Goal: Task Accomplishment & Management: Use online tool/utility

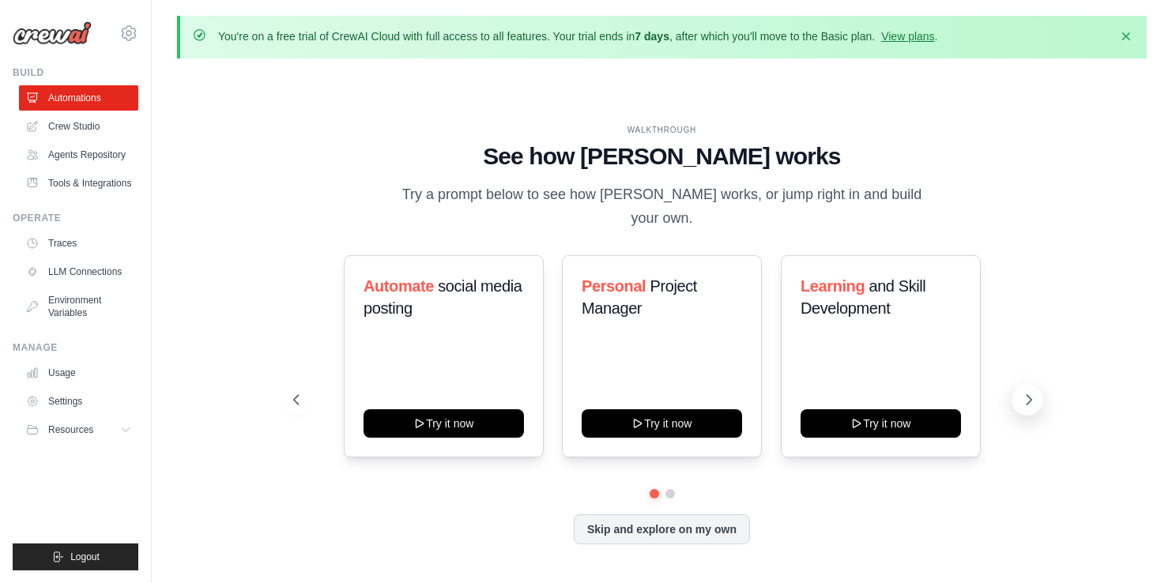
click at [1028, 392] on icon at bounding box center [1029, 400] width 16 height 16
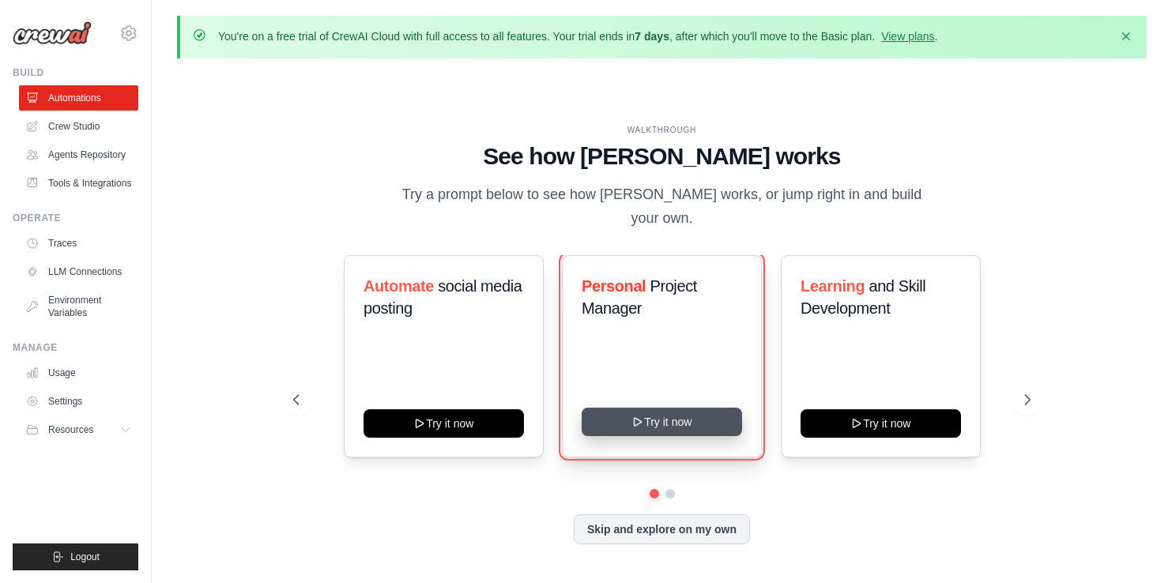
click at [679, 408] on button "Try it now" at bounding box center [661, 422] width 160 height 28
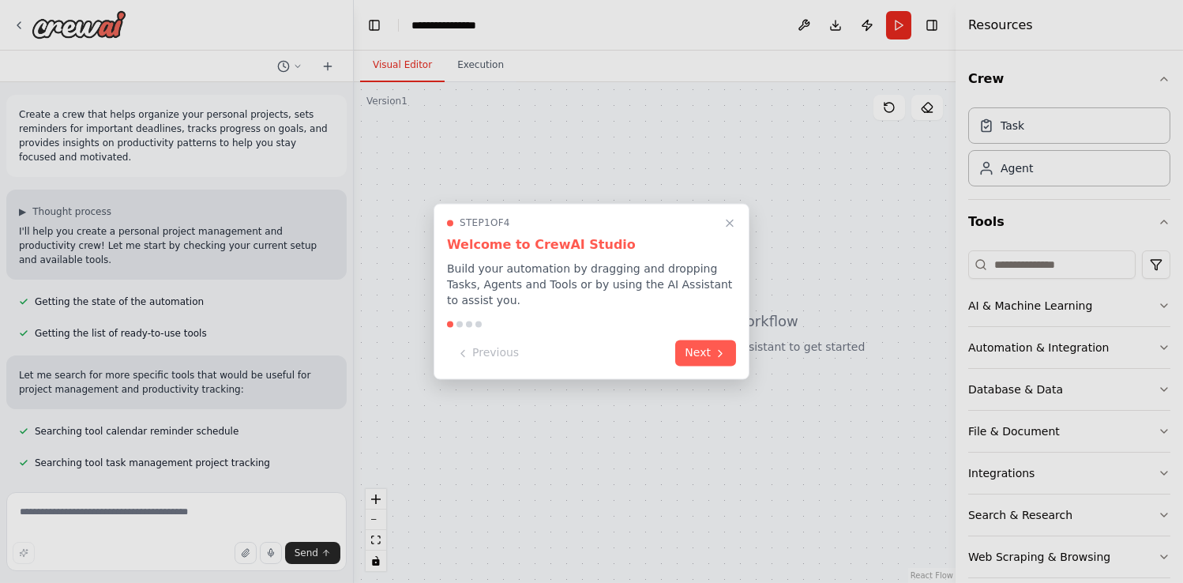
scroll to position [1, 0]
click at [706, 342] on button "Next" at bounding box center [705, 352] width 61 height 26
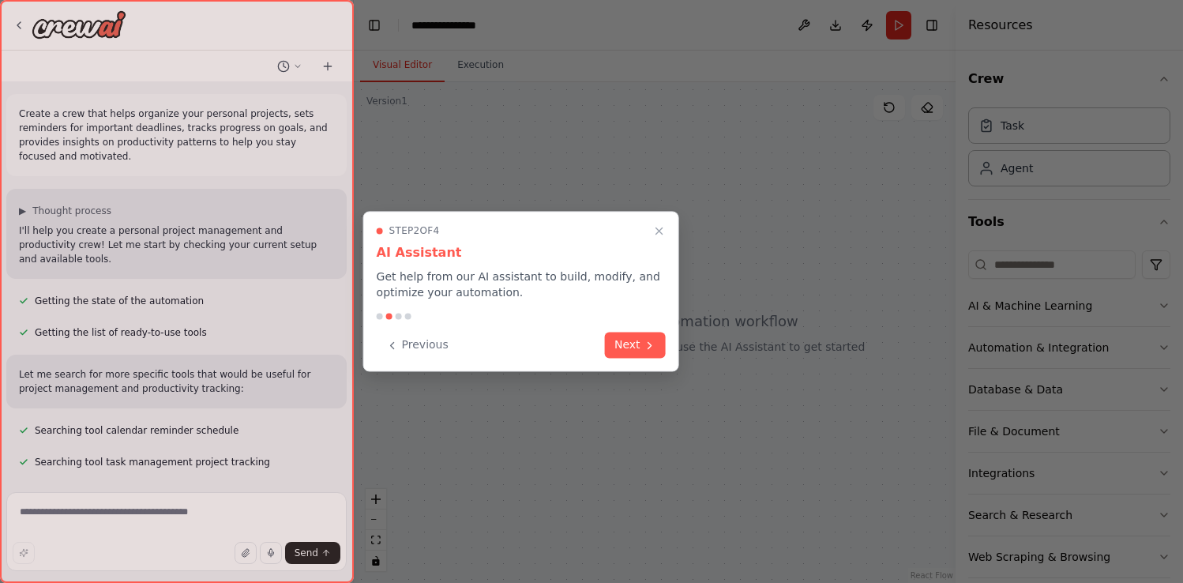
scroll to position [39, 0]
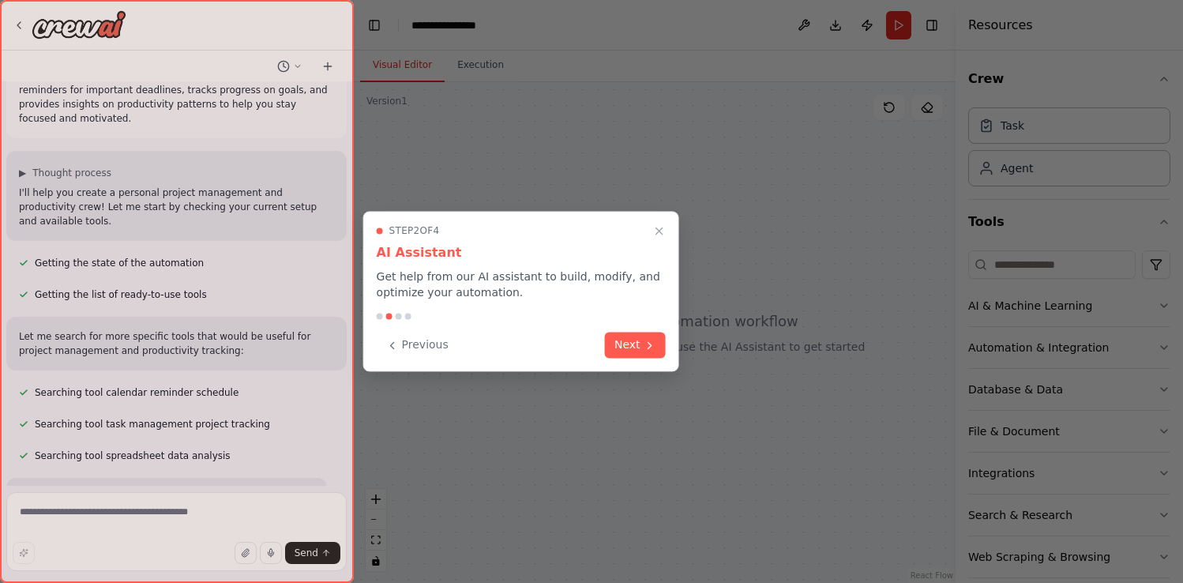
click at [706, 342] on div at bounding box center [591, 291] width 1183 height 583
click at [622, 345] on button "Next" at bounding box center [635, 343] width 61 height 26
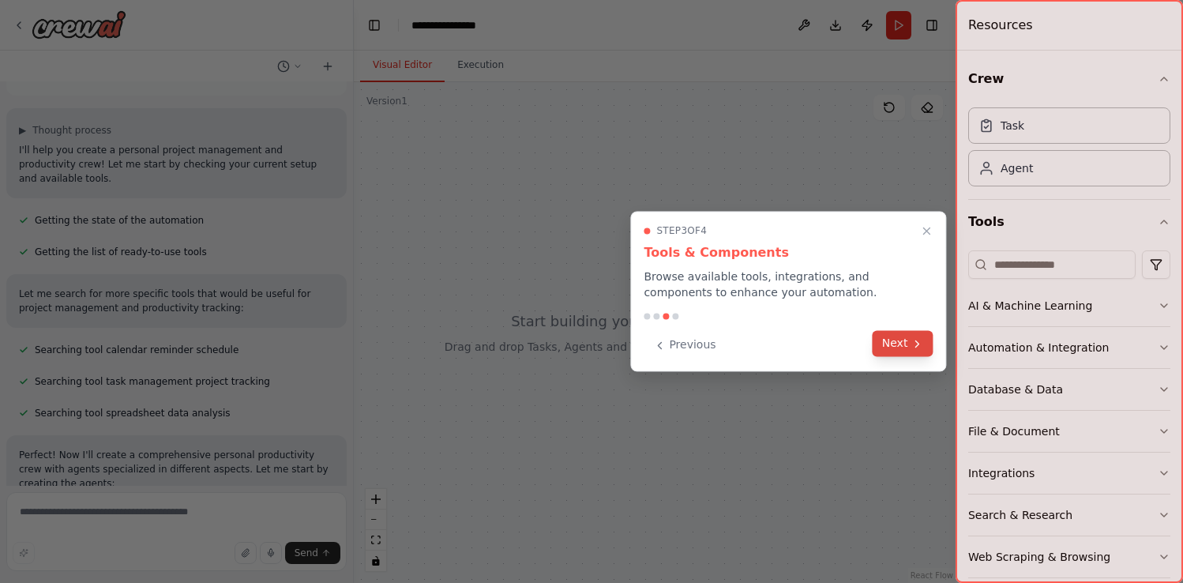
scroll to position [151, 0]
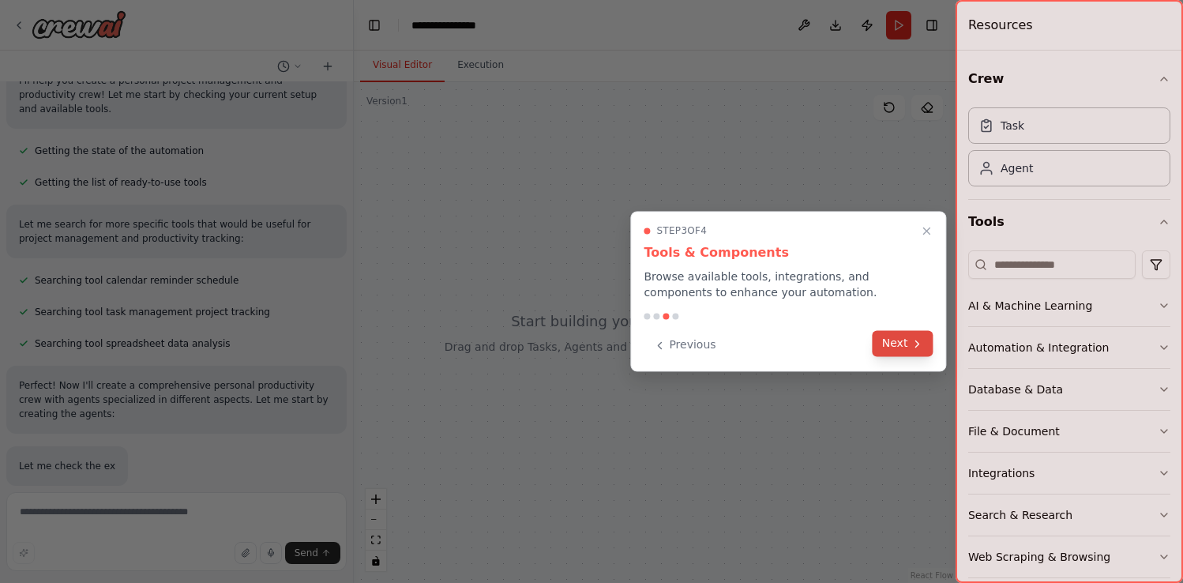
click at [890, 352] on button "Next" at bounding box center [903, 343] width 61 height 26
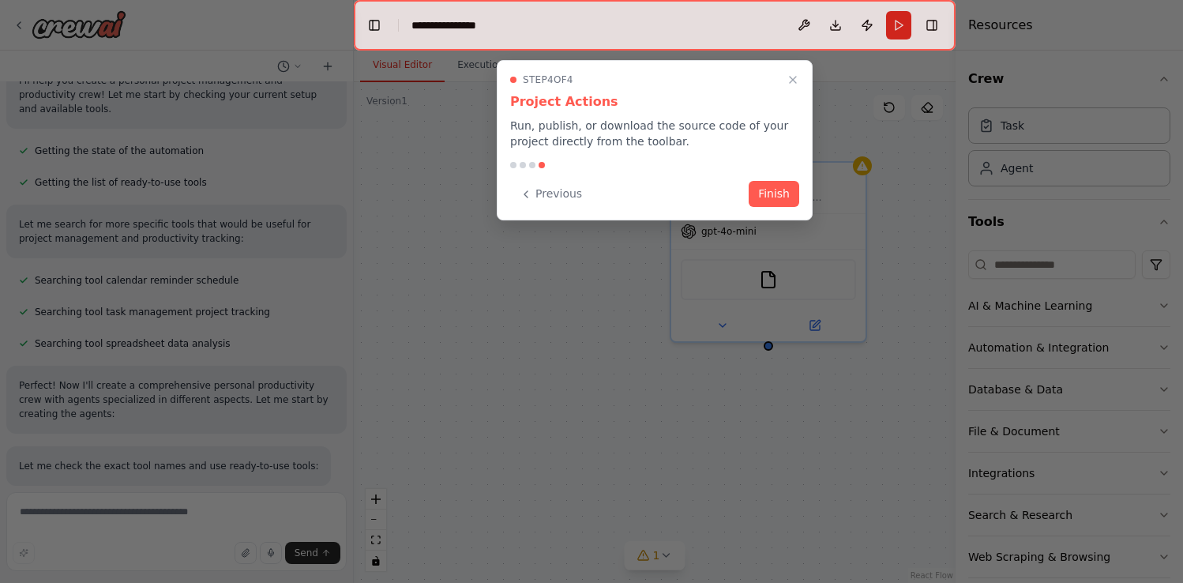
scroll to position [165, 0]
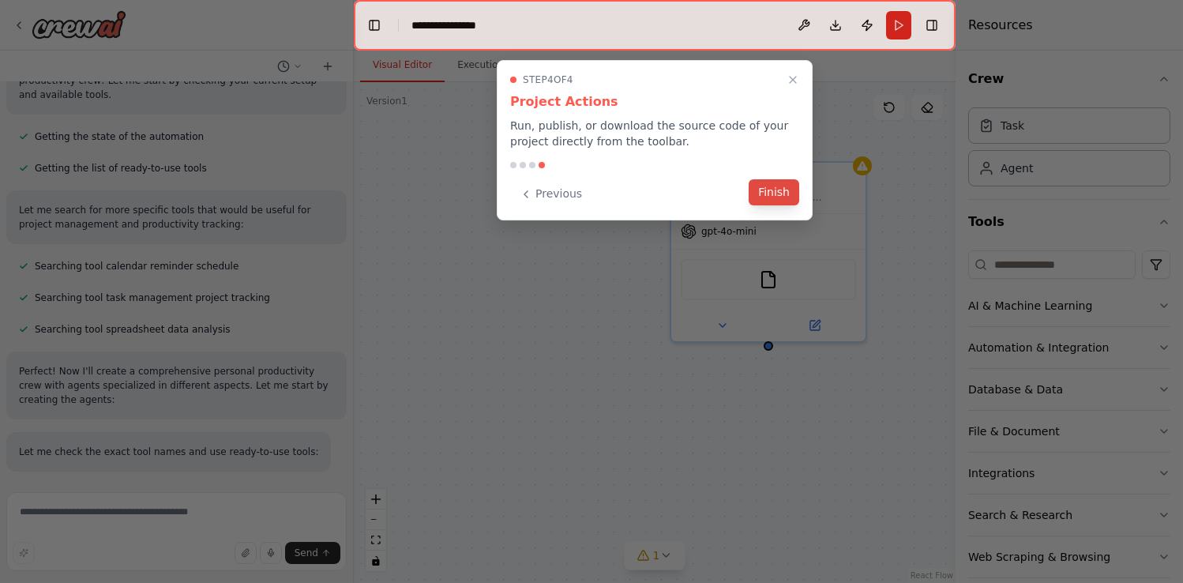
click at [780, 199] on button "Finish" at bounding box center [774, 192] width 51 height 26
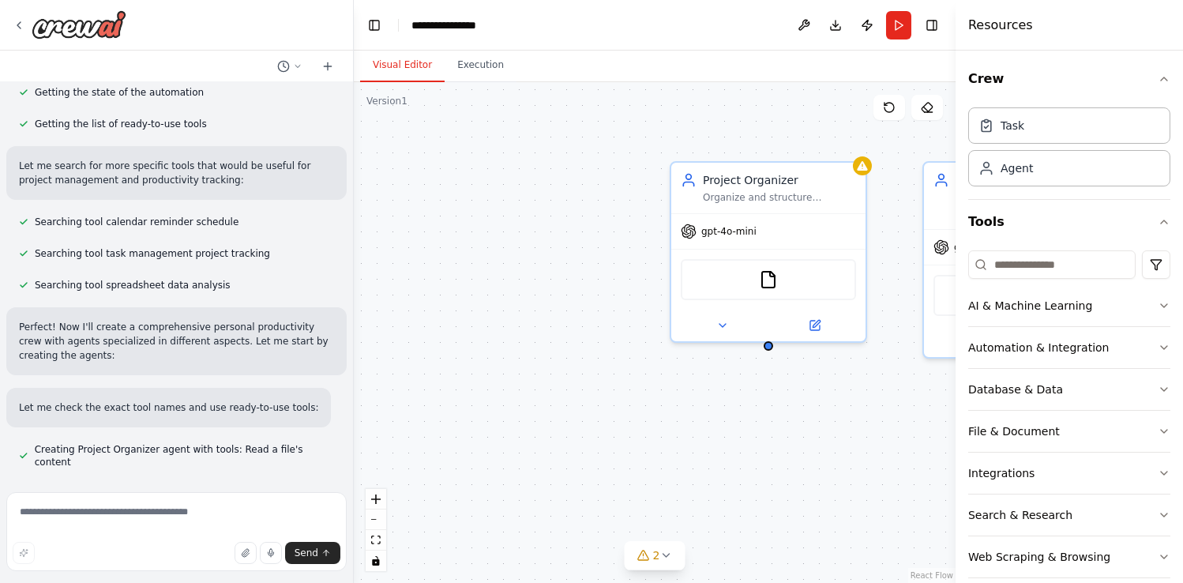
scroll to position [241, 0]
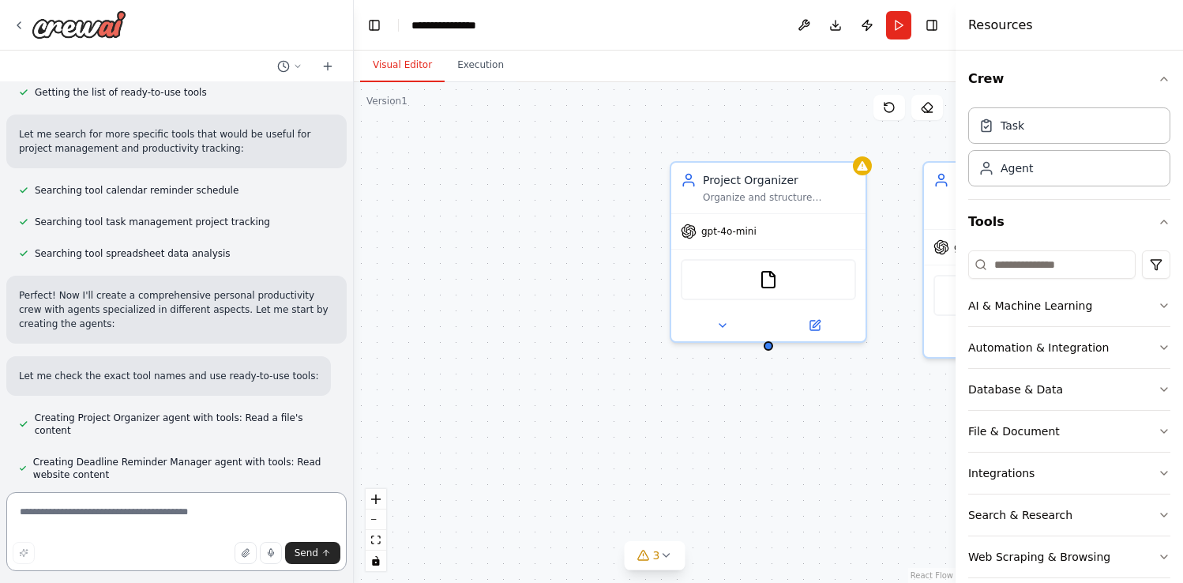
click at [128, 503] on textarea at bounding box center [176, 531] width 340 height 79
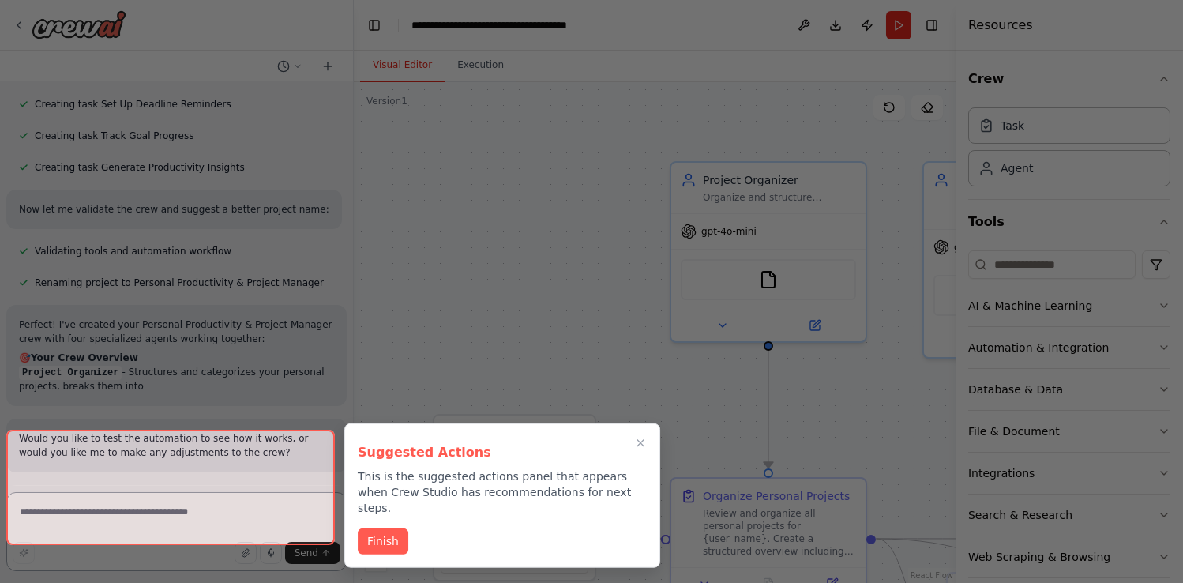
scroll to position [901, 0]
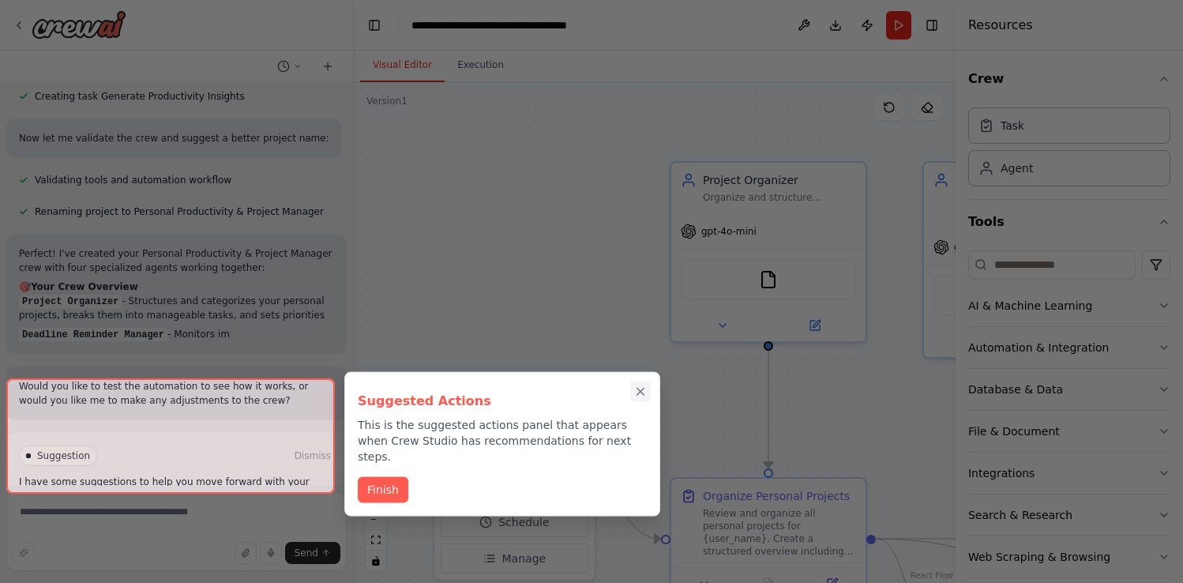
click at [637, 386] on icon "Close walkthrough" at bounding box center [641, 392] width 14 height 14
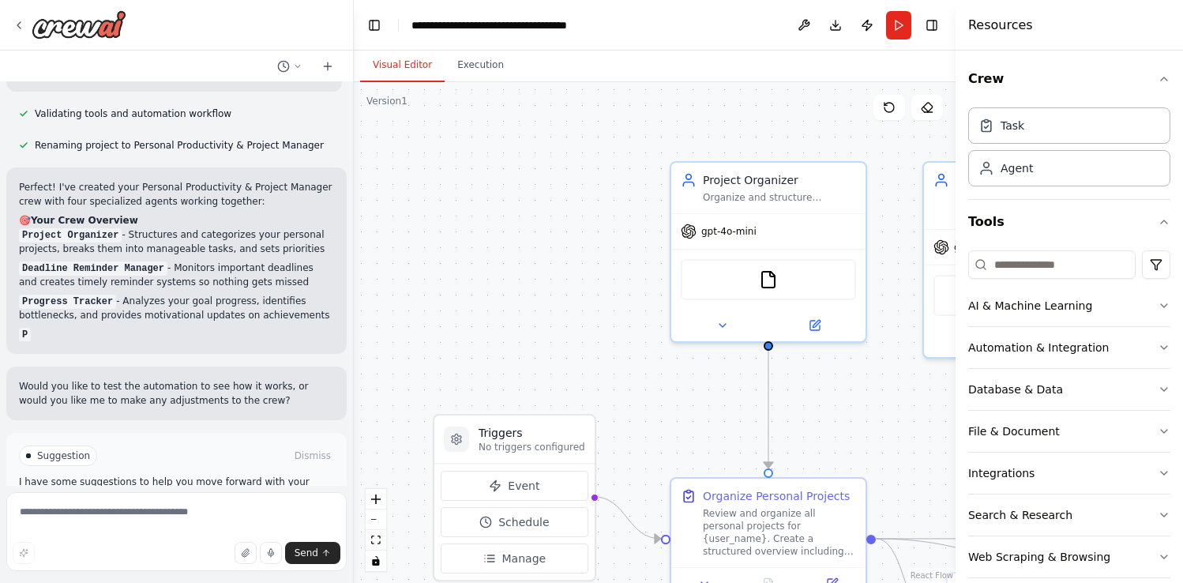
scroll to position [970, 0]
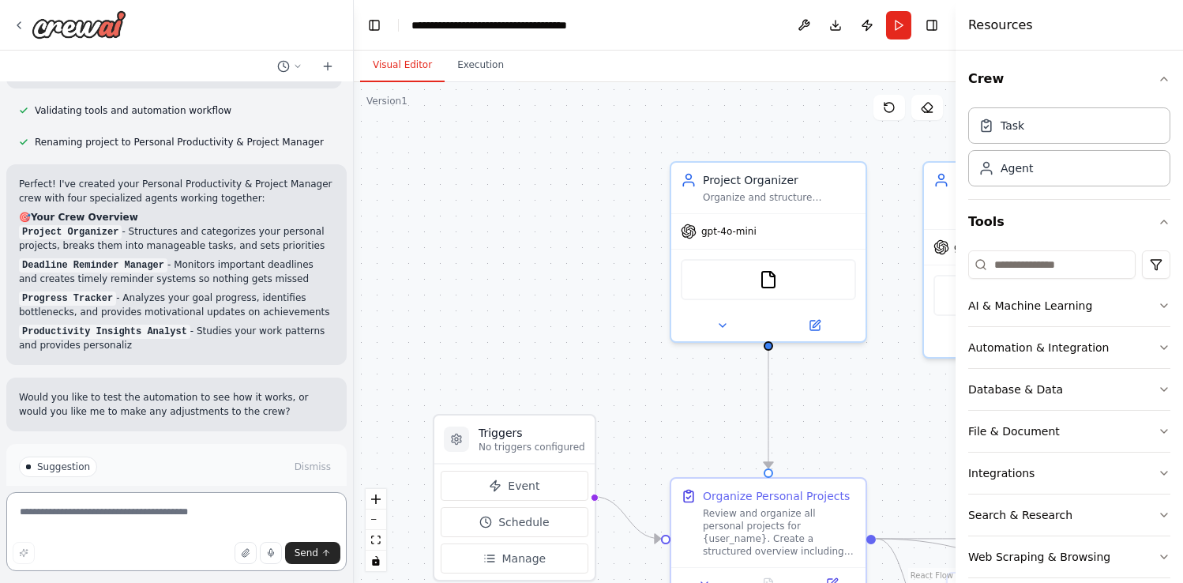
click at [102, 523] on textarea at bounding box center [176, 531] width 340 height 79
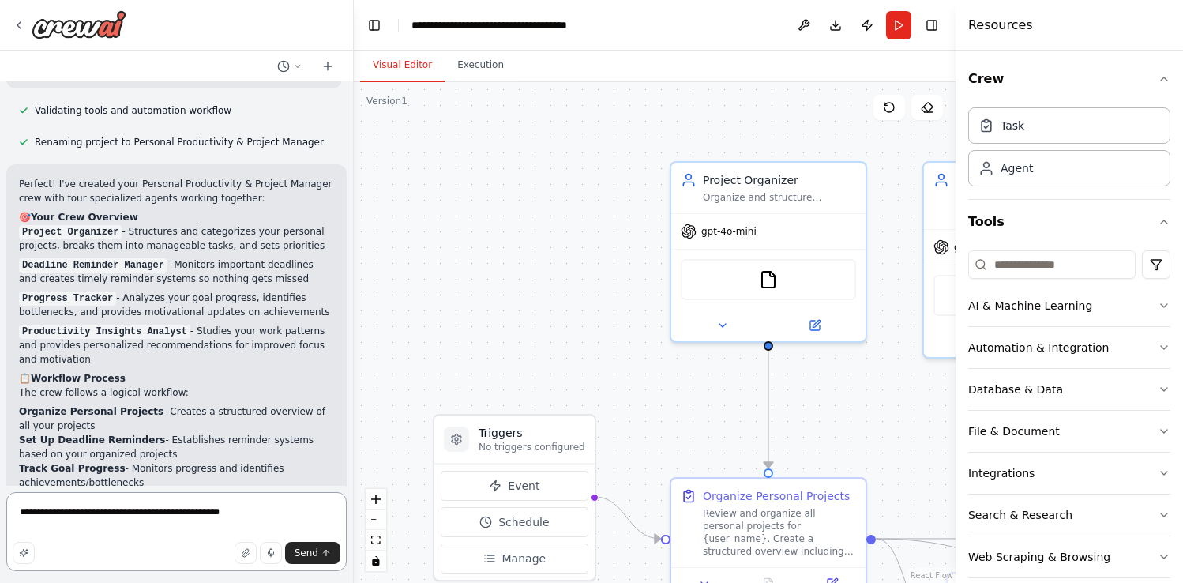
scroll to position [1266, 0]
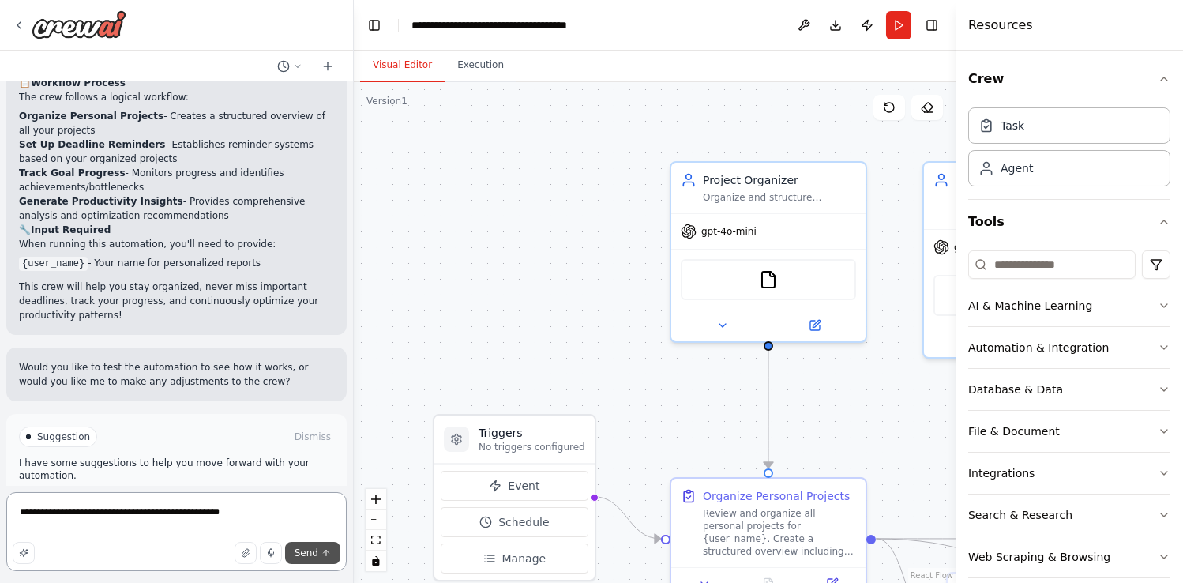
type textarea "**********"
click at [321, 549] on button "Send" at bounding box center [312, 553] width 55 height 22
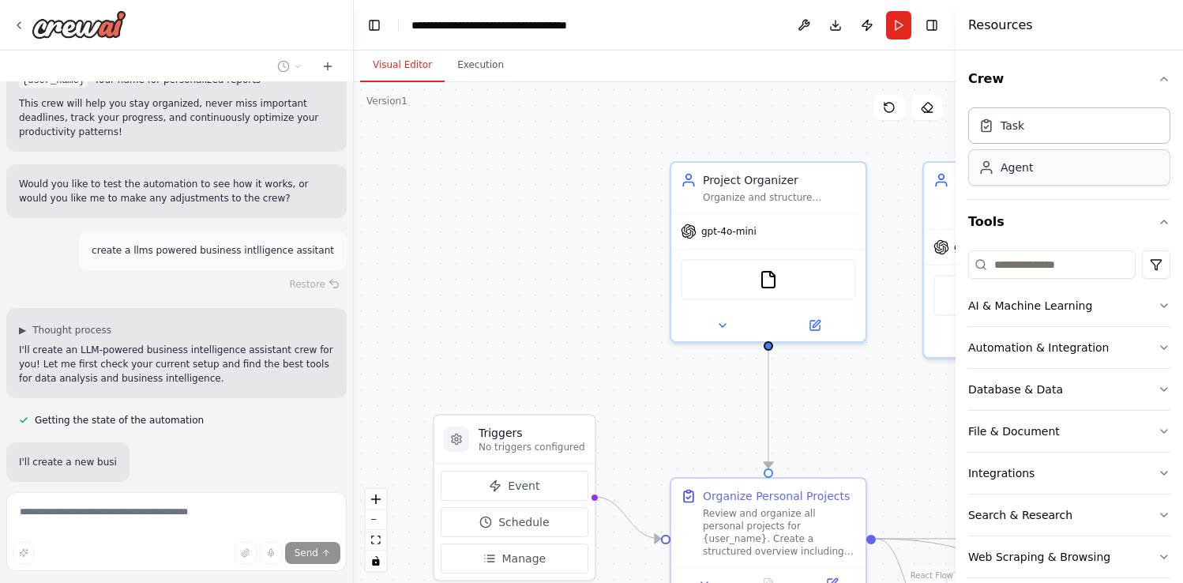
scroll to position [1495, 0]
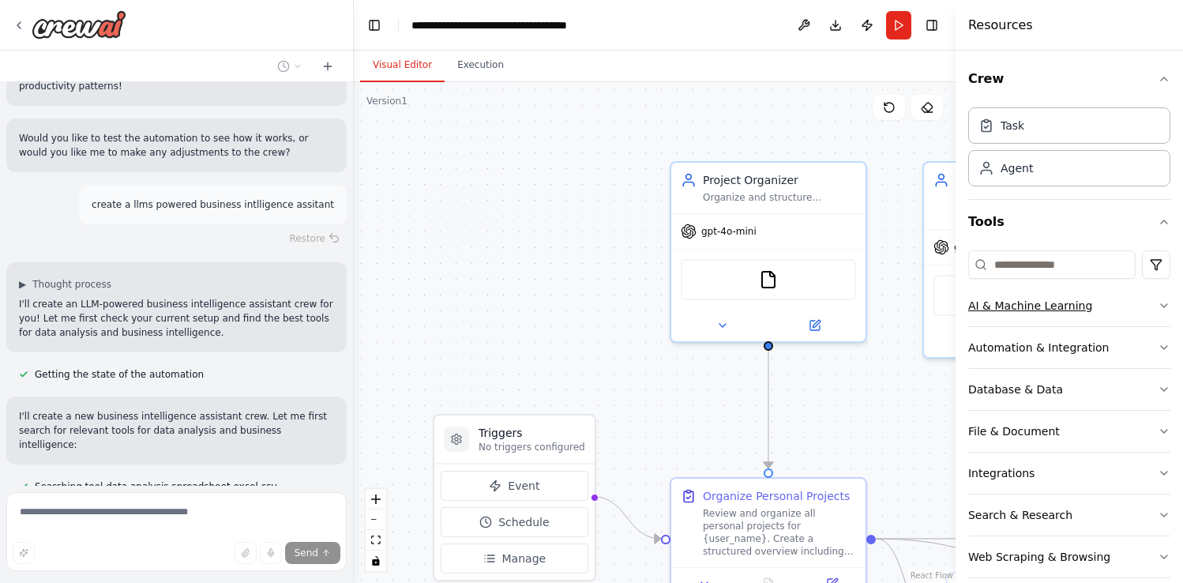
click at [1119, 303] on button "AI & Machine Learning" at bounding box center [1070, 305] width 202 height 41
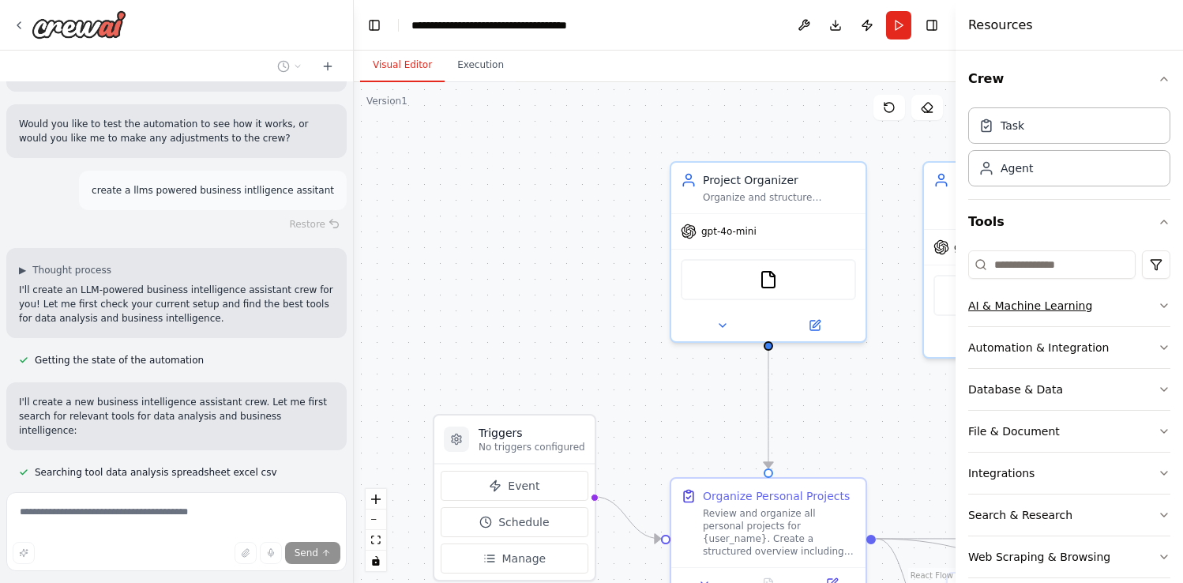
scroll to position [1540, 0]
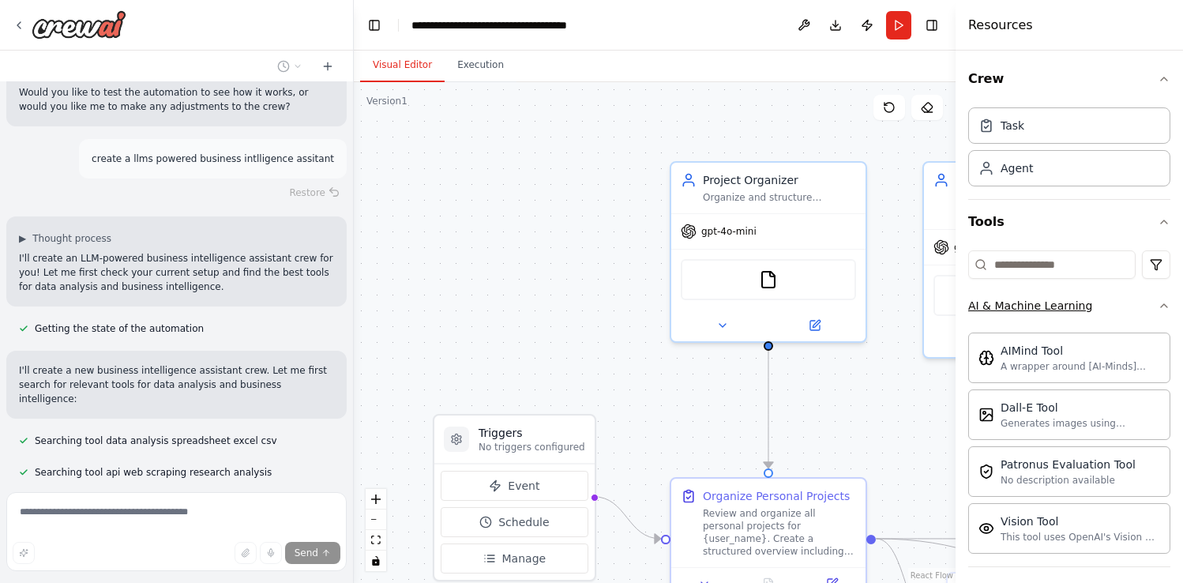
click at [1158, 302] on icon "button" at bounding box center [1164, 305] width 13 height 13
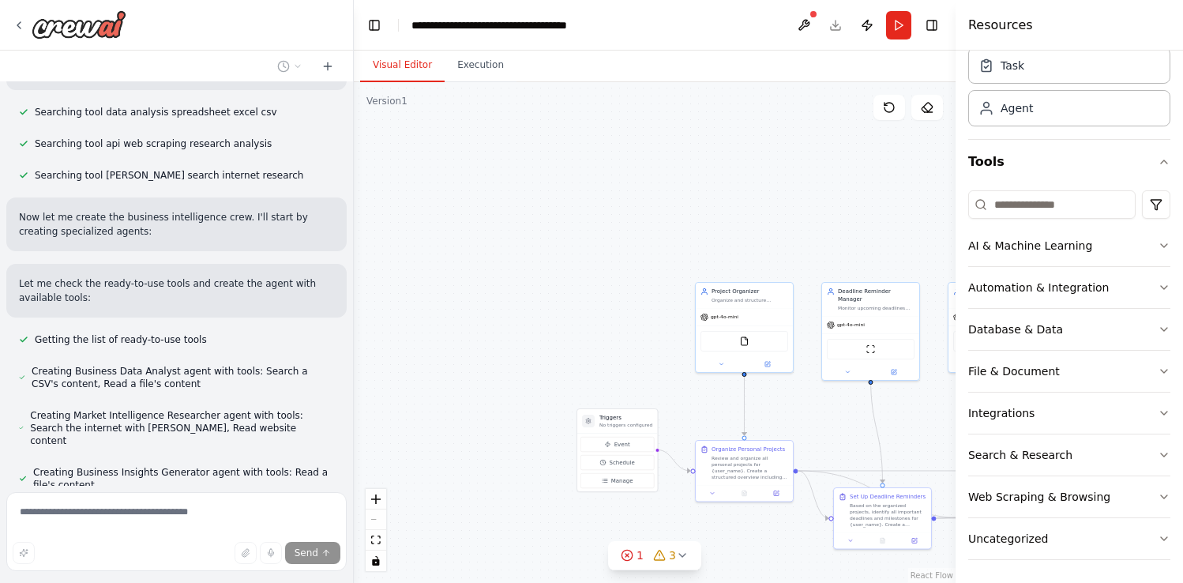
scroll to position [1913, 0]
